Goal: Task Accomplishment & Management: Use online tool/utility

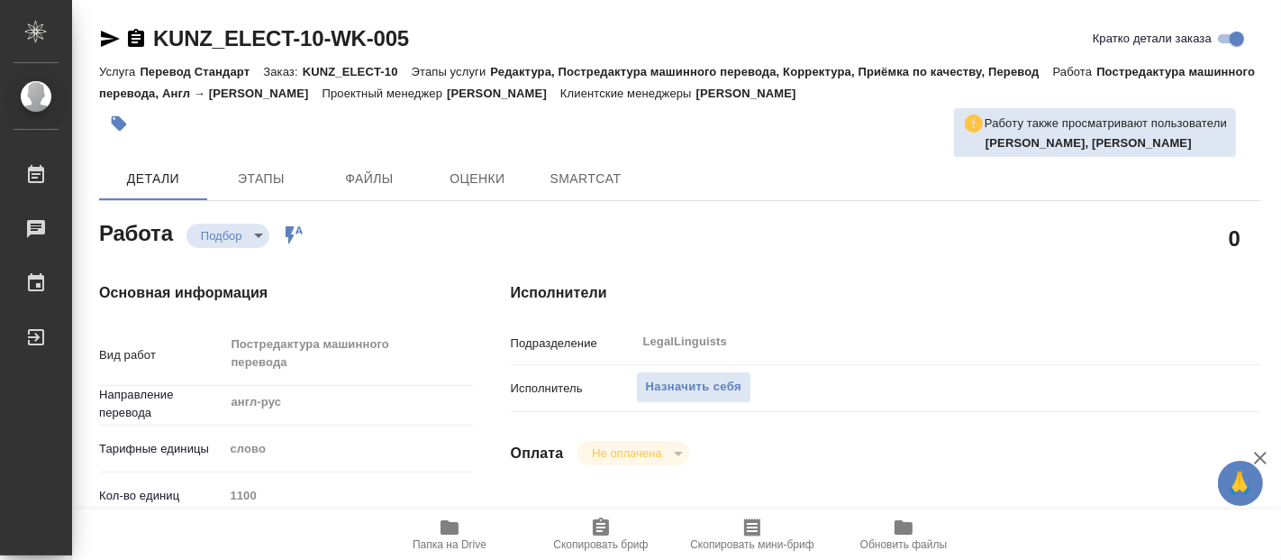
type textarea "x"
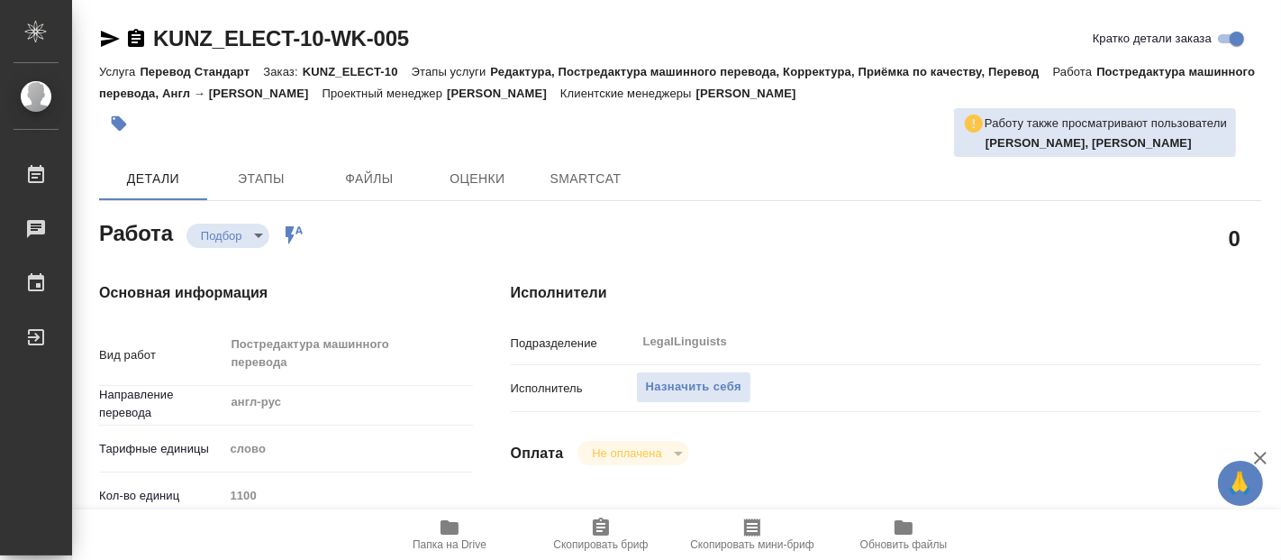
type textarea "x"
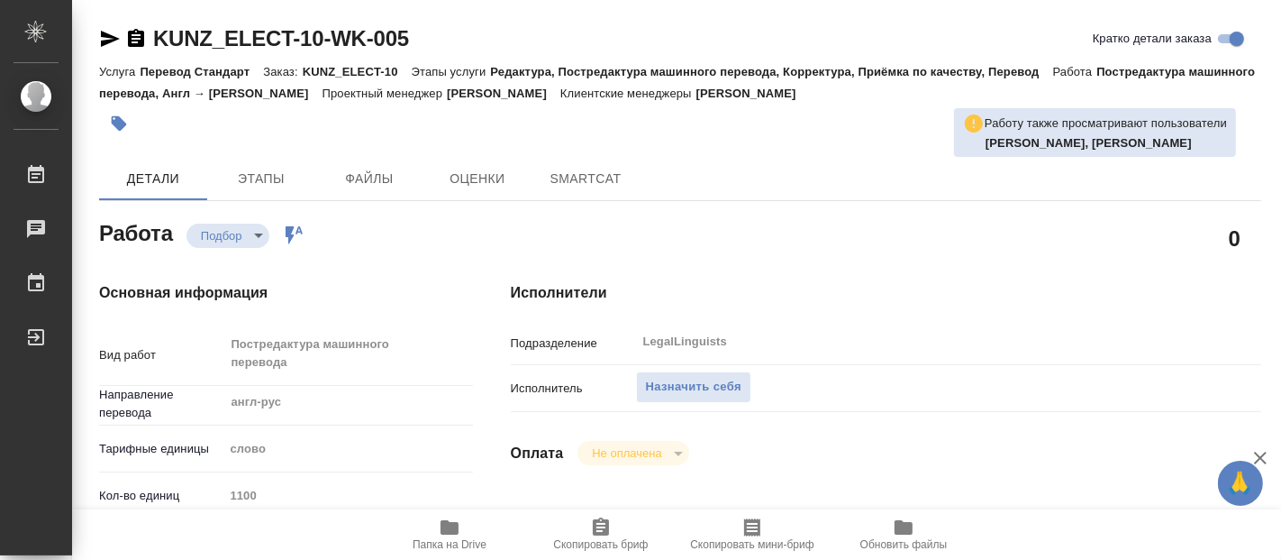
type textarea "x"
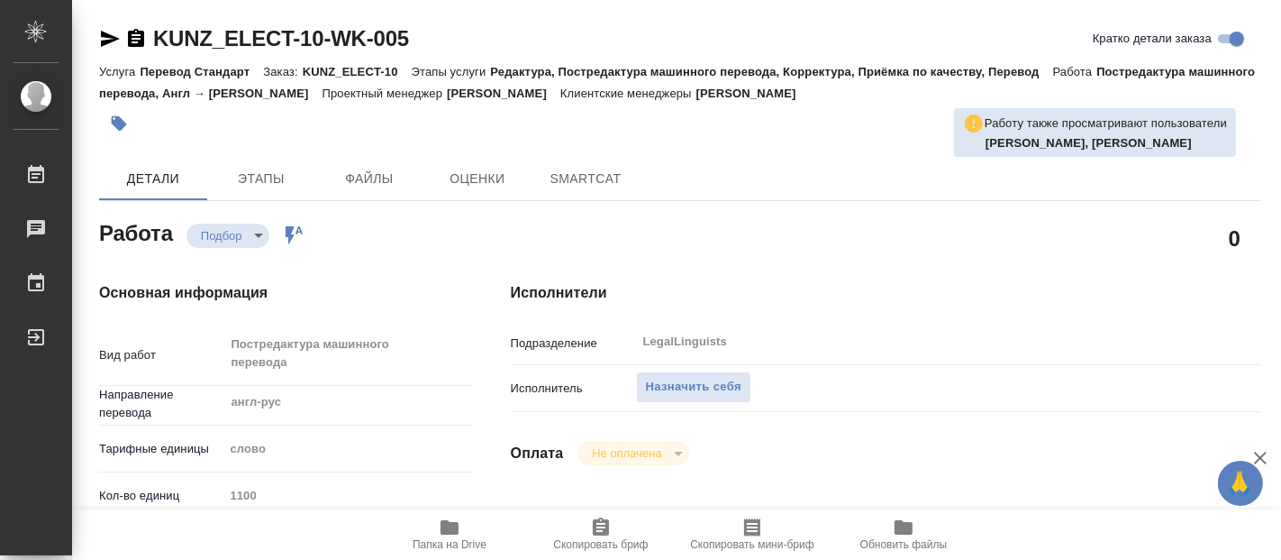
type textarea "x"
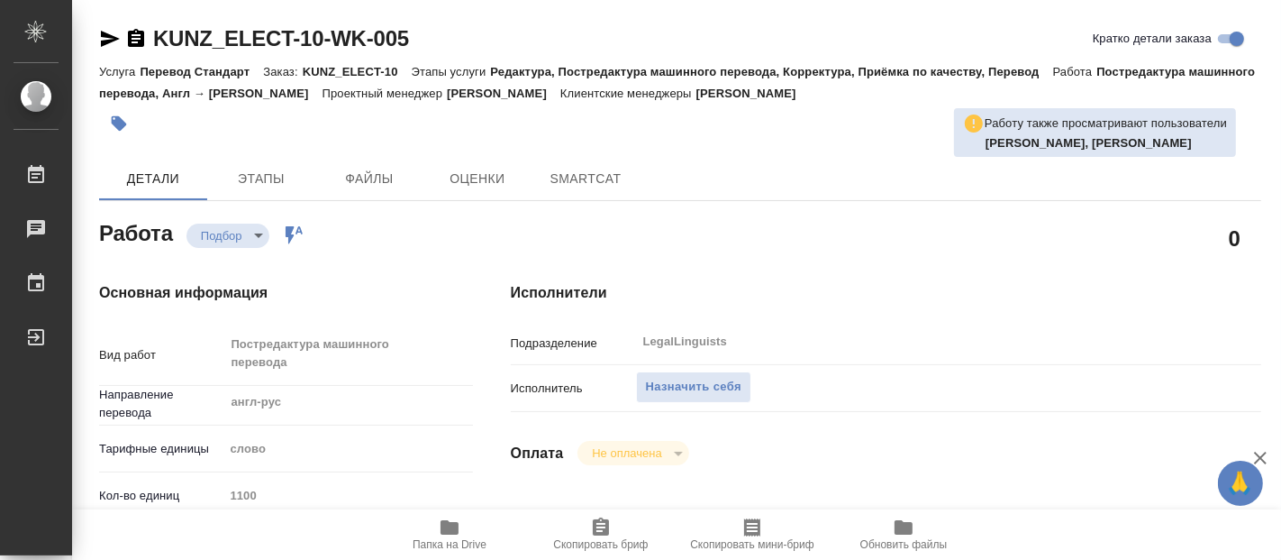
type textarea "x"
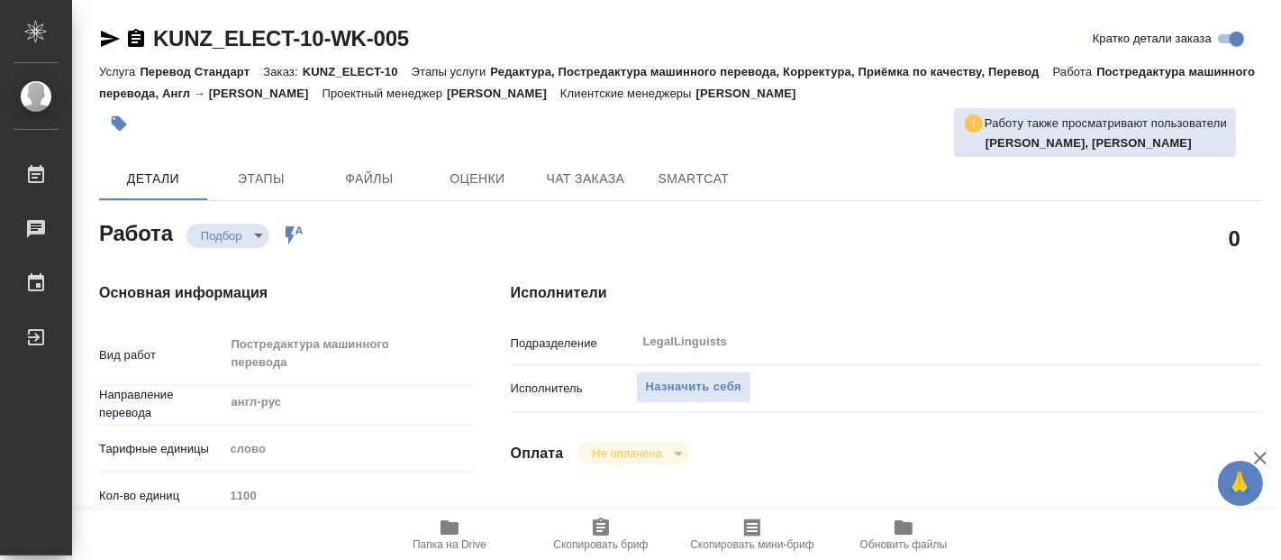
type textarea "x"
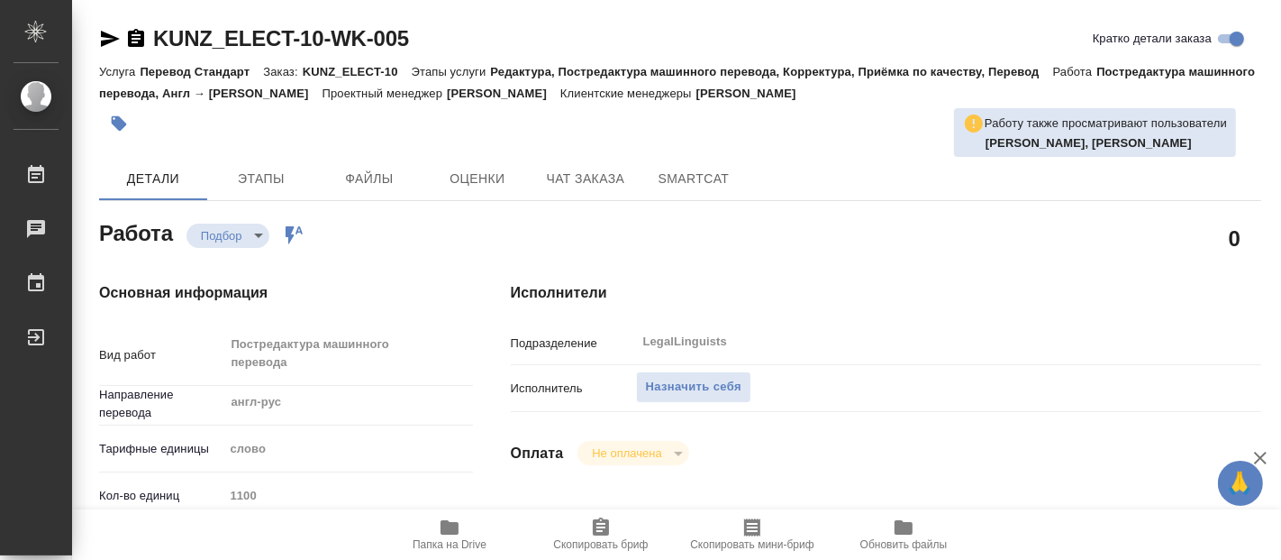
type textarea "x"
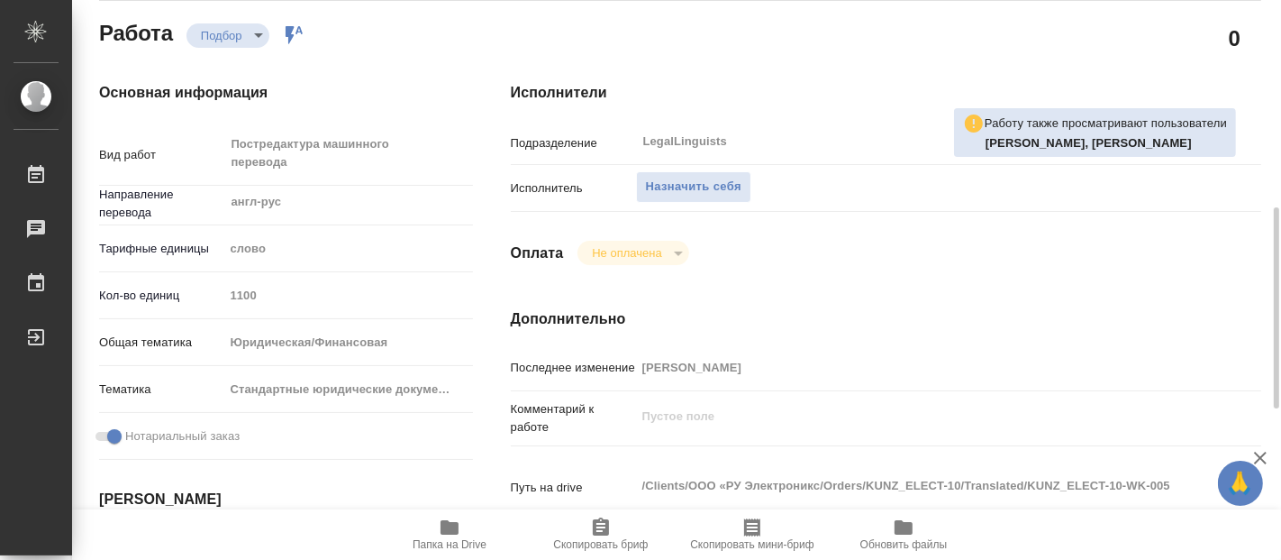
scroll to position [300, 0]
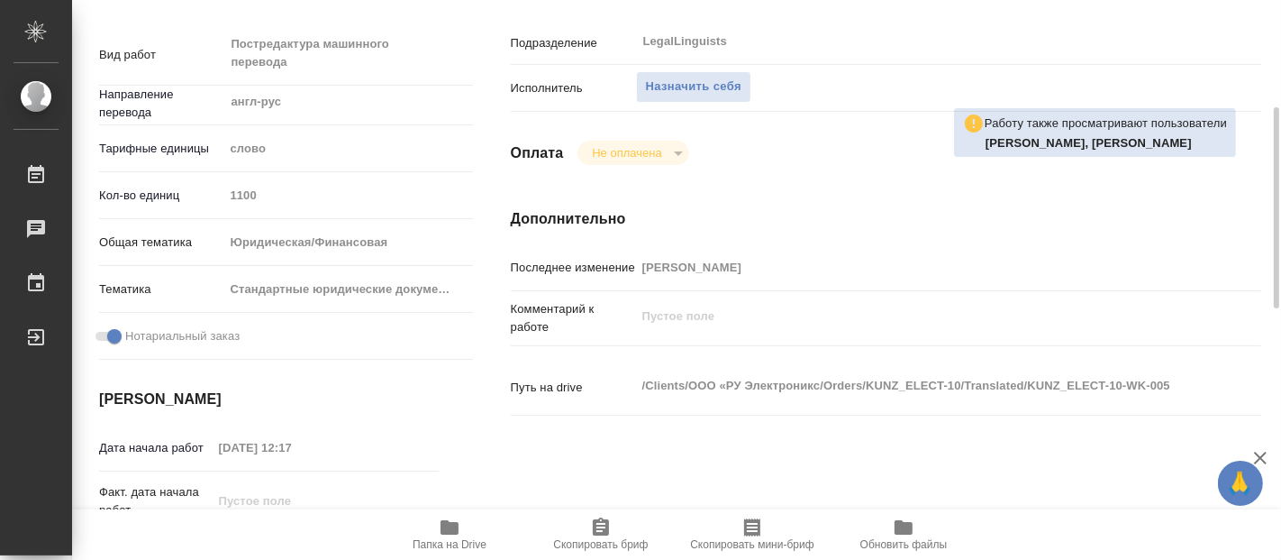
type textarea "x"
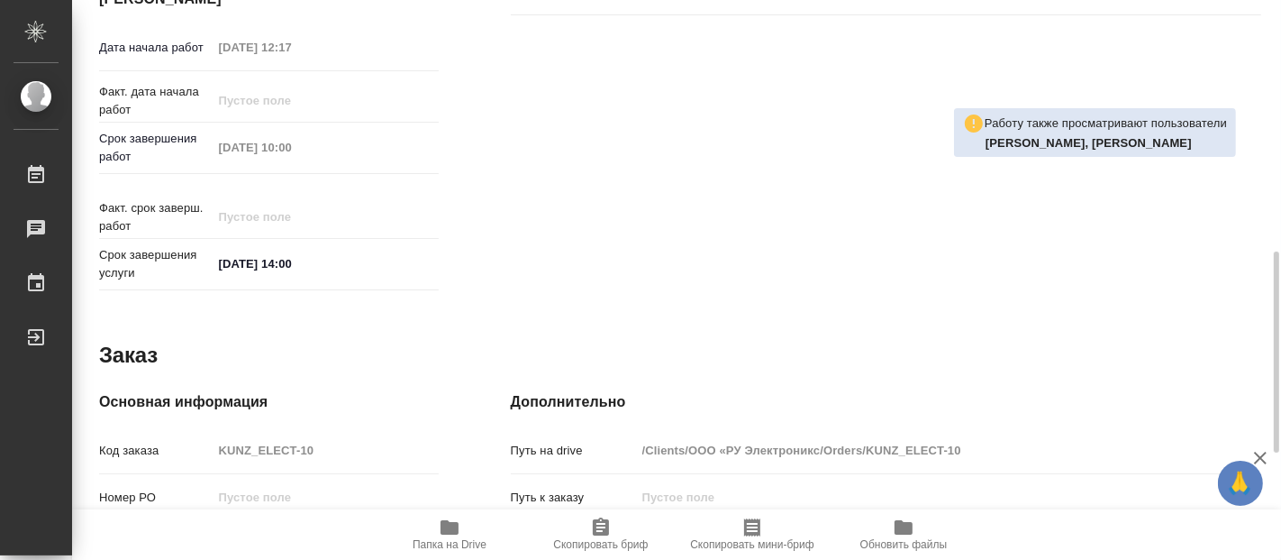
type textarea "x"
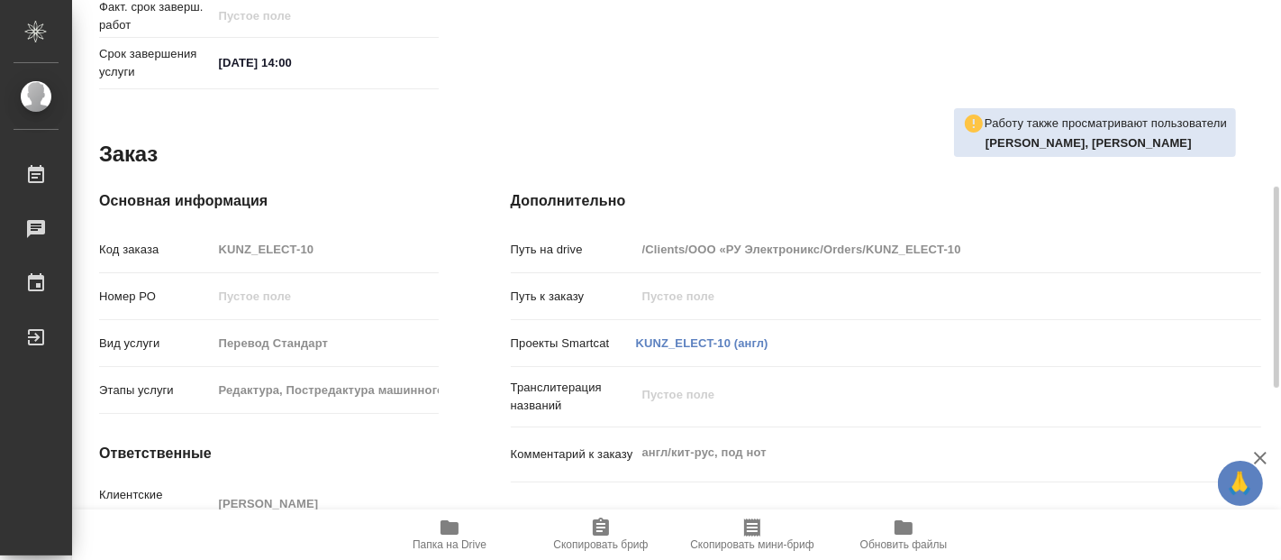
scroll to position [995, 0]
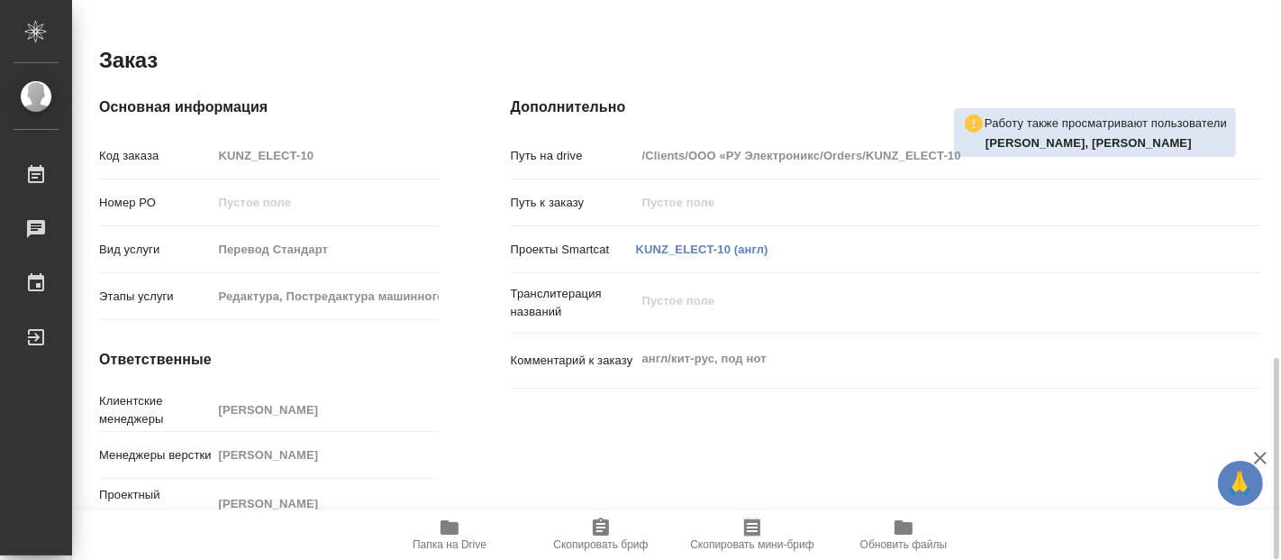
click at [451, 534] on icon "button" at bounding box center [450, 527] width 22 height 22
